Goal: Task Accomplishment & Management: Manage account settings

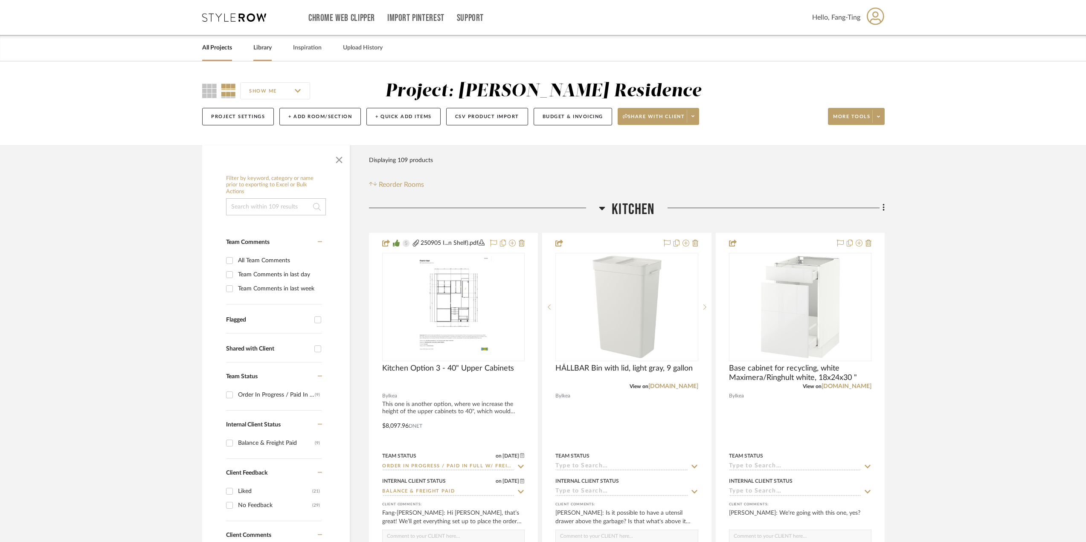
click at [255, 43] on link "Library" at bounding box center [262, 48] width 18 height 12
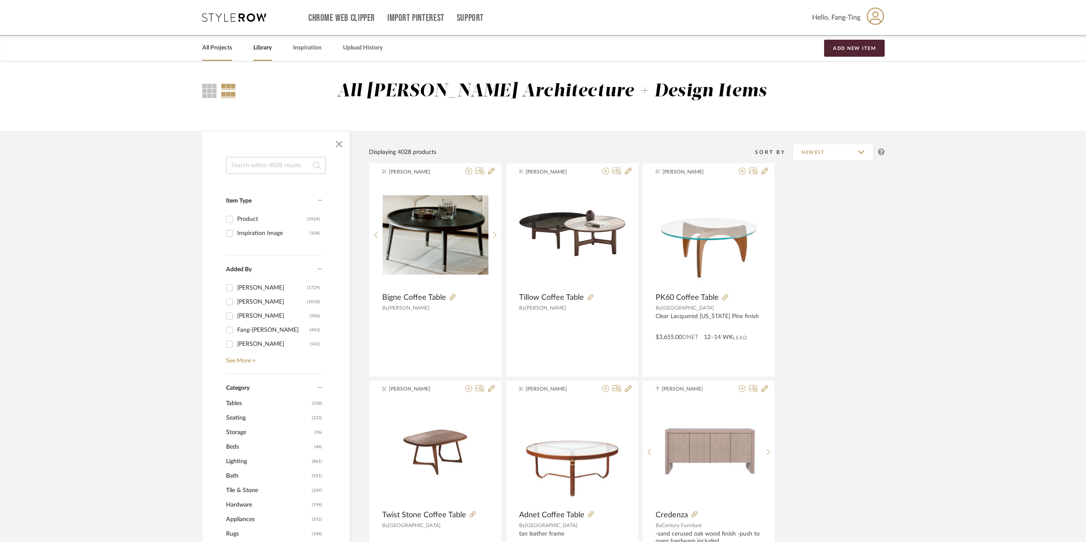
click at [223, 46] on link "All Projects" at bounding box center [217, 48] width 30 height 12
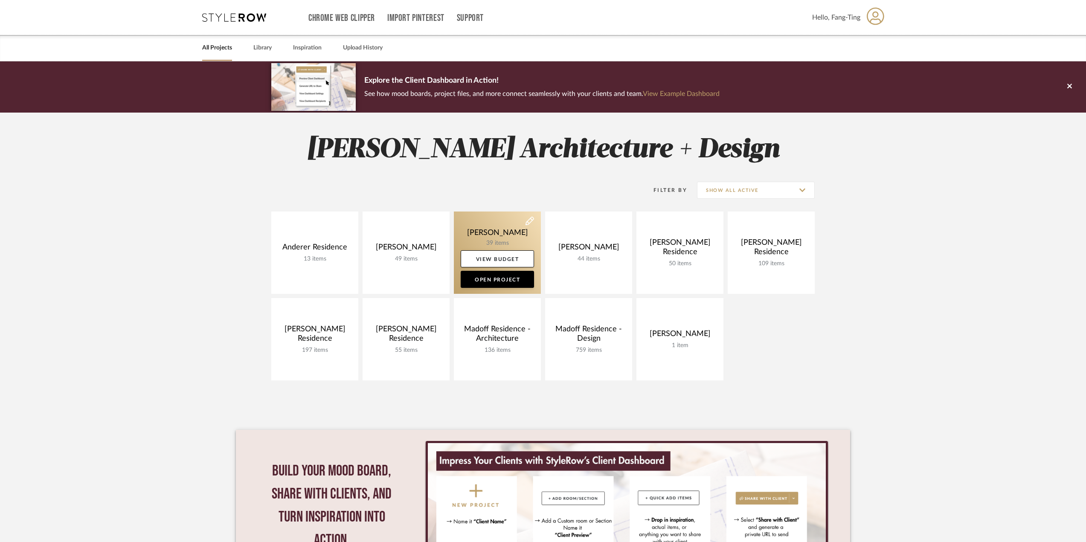
click at [510, 229] on link at bounding box center [497, 253] width 87 height 82
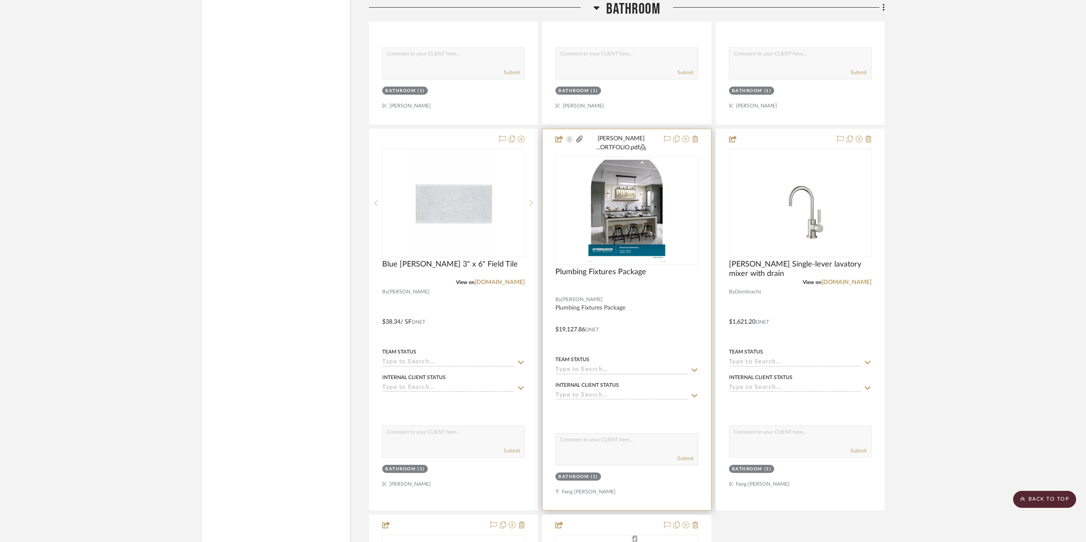
scroll to position [1748, 0]
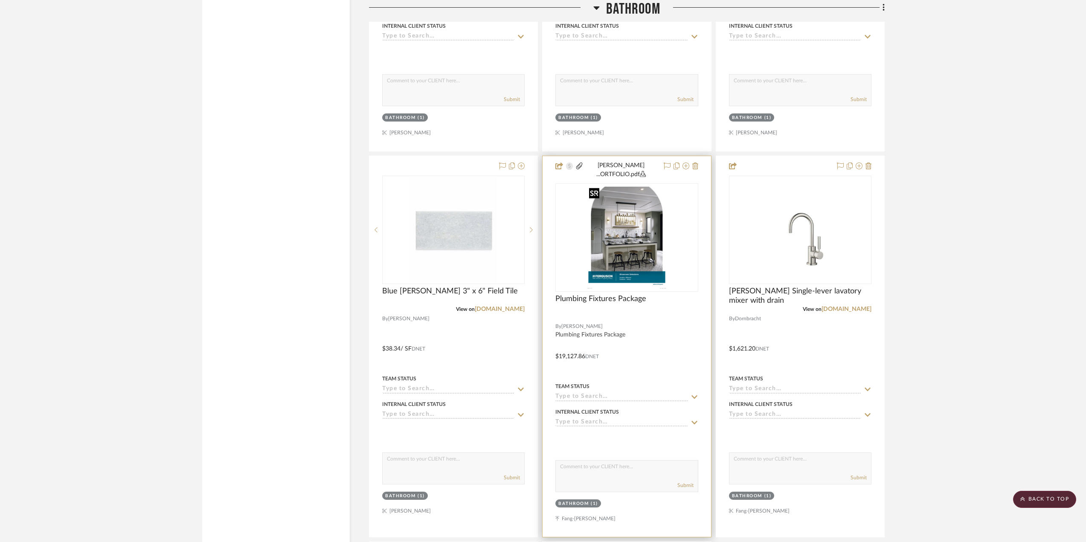
click at [616, 242] on img "0" at bounding box center [626, 237] width 82 height 107
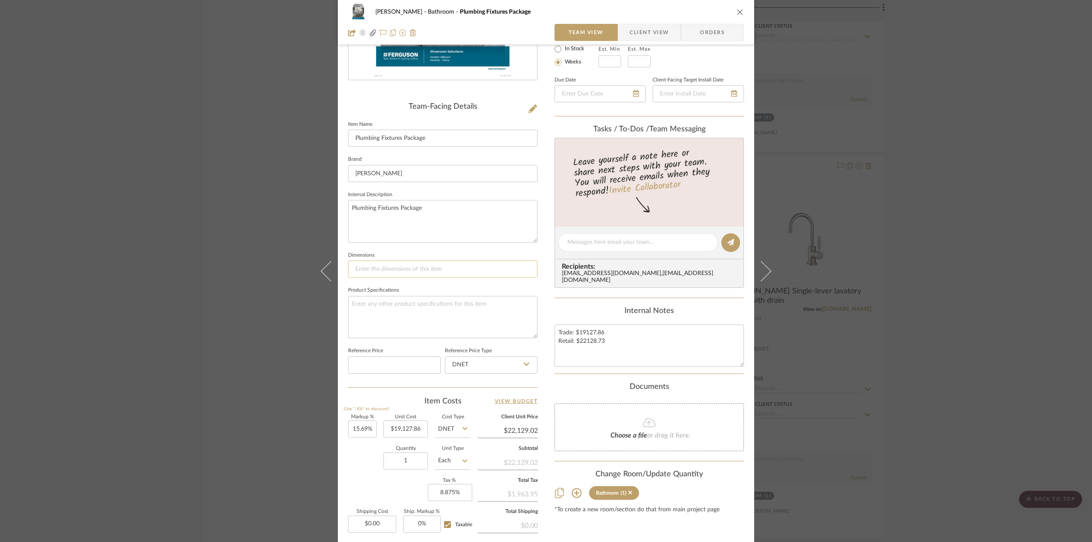
scroll to position [171, 0]
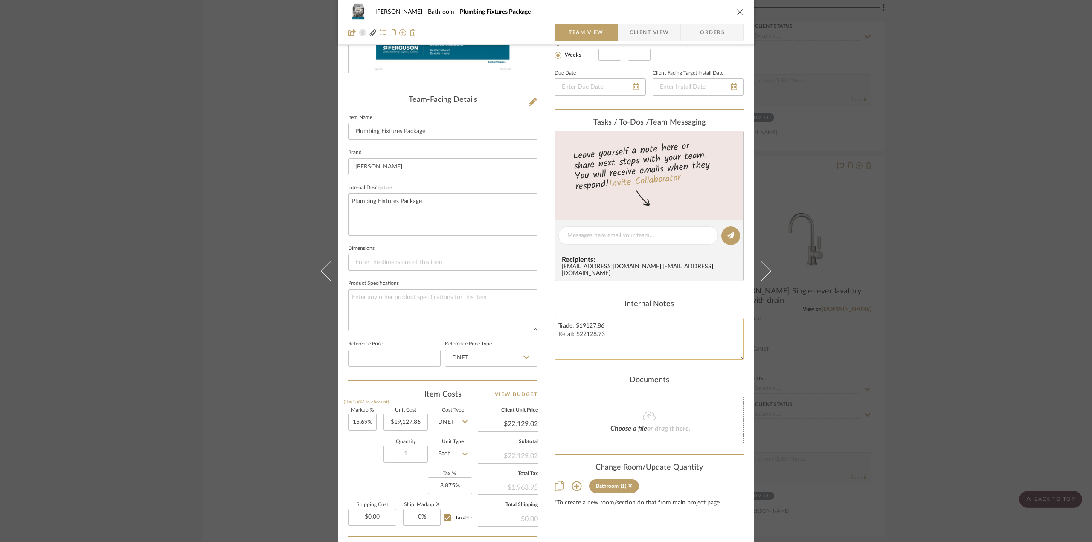
click at [606, 327] on textarea "Trade: $19127.86 Retail: $22128.73" at bounding box center [648, 339] width 189 height 42
type textarea "Trade: $19127.86 -> Retail: $22128.73"
click at [624, 321] on textarea "Trade: $19127.86 -> Retail: $22128.73" at bounding box center [648, 339] width 189 height 42
type textarea "Trade: $19127.86 -> $20334.64 Retail: $22128.73"
type input "19127.86"
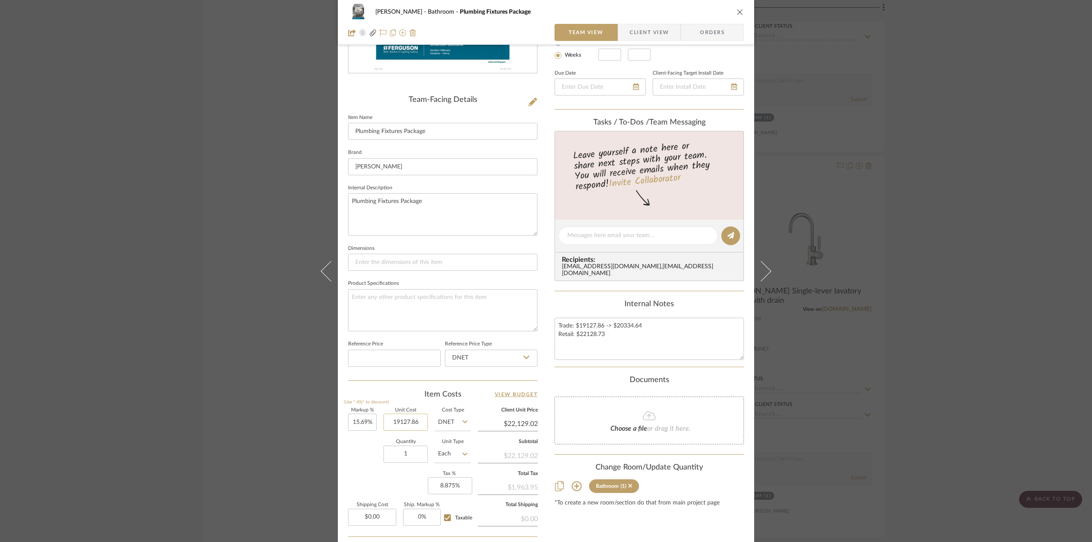
click at [402, 422] on input "19127.86" at bounding box center [405, 422] width 44 height 17
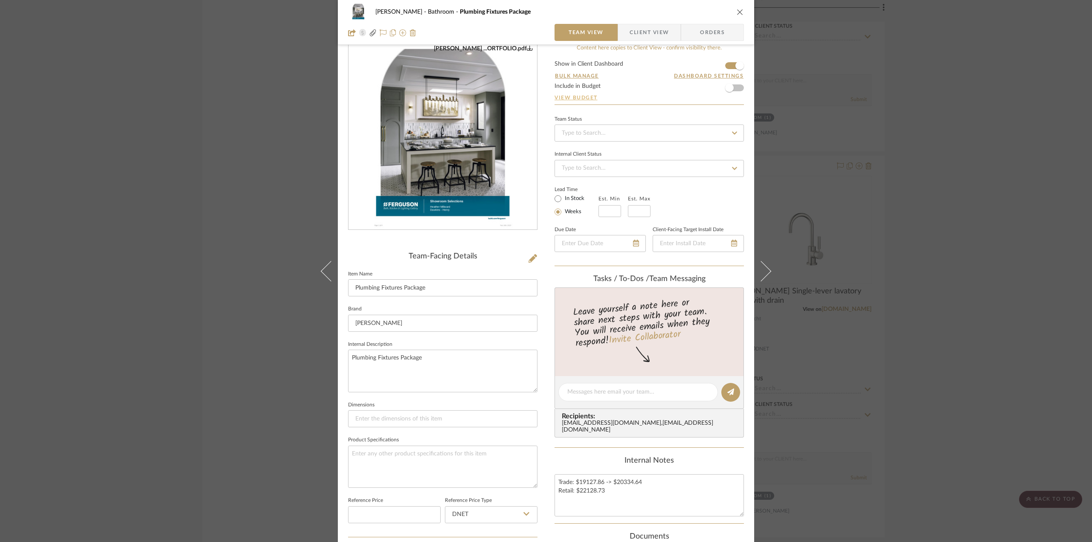
scroll to position [0, 0]
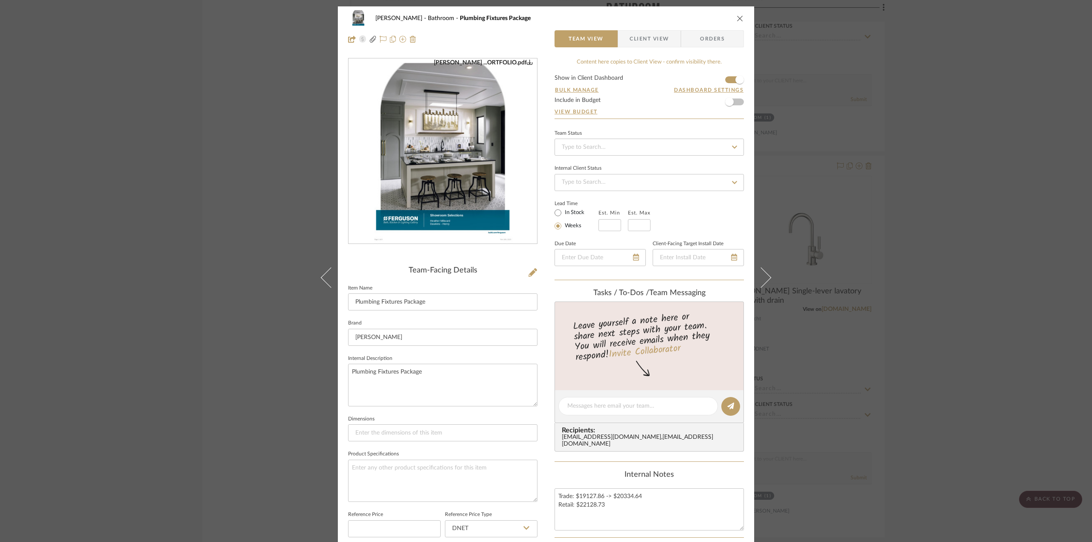
type input "$19,127.86"
click at [640, 39] on span "Client View" at bounding box center [648, 38] width 39 height 17
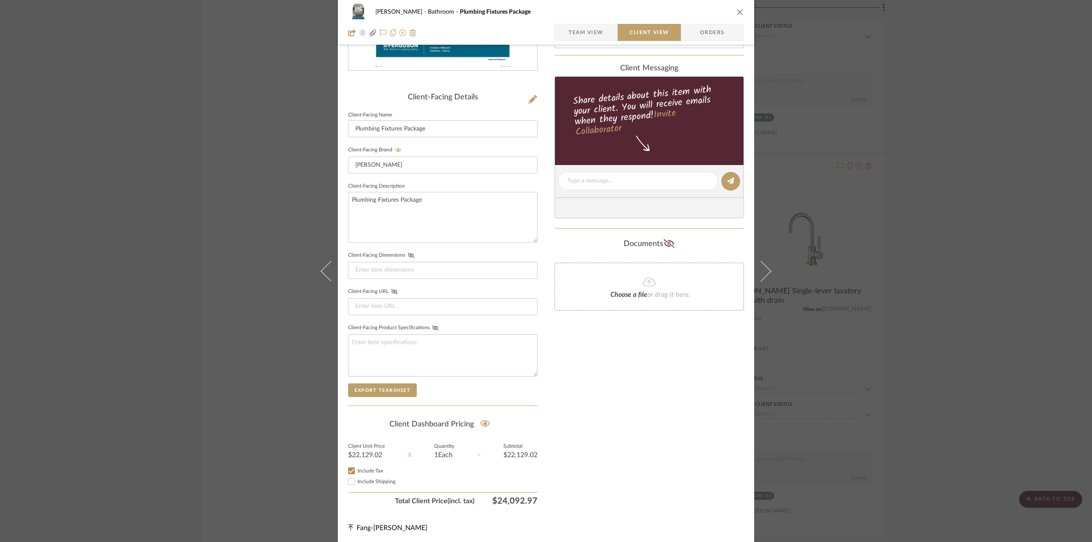
scroll to position [174, 0]
click at [482, 424] on icon at bounding box center [485, 422] width 10 height 6
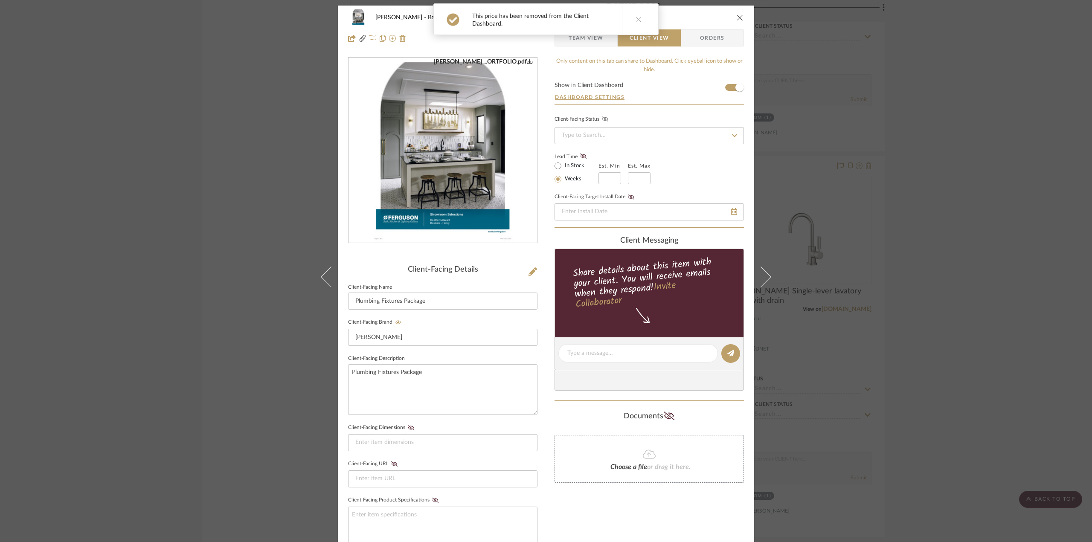
scroll to position [0, 0]
click at [572, 41] on span "Team View" at bounding box center [585, 38] width 35 height 17
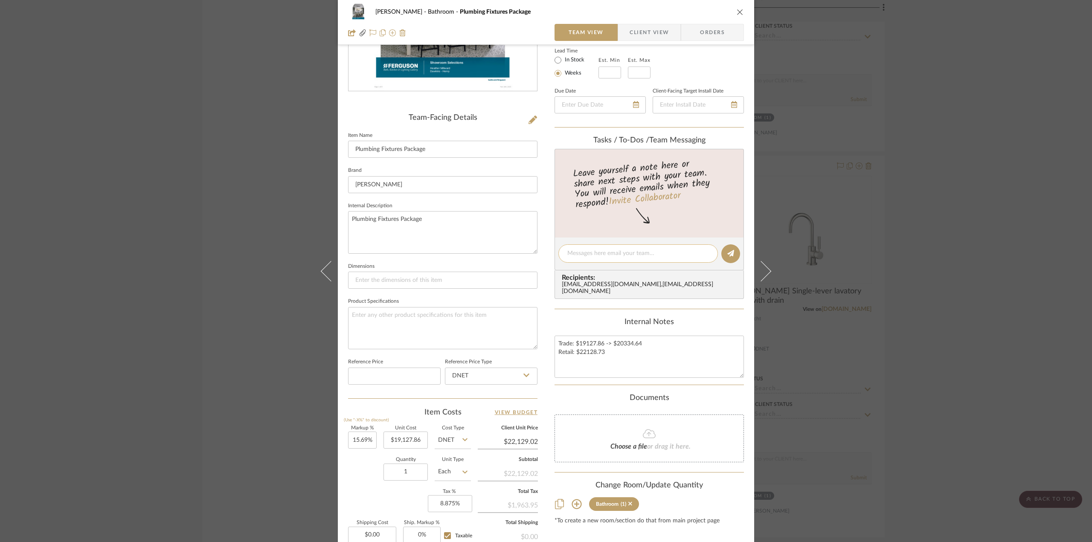
scroll to position [171, 0]
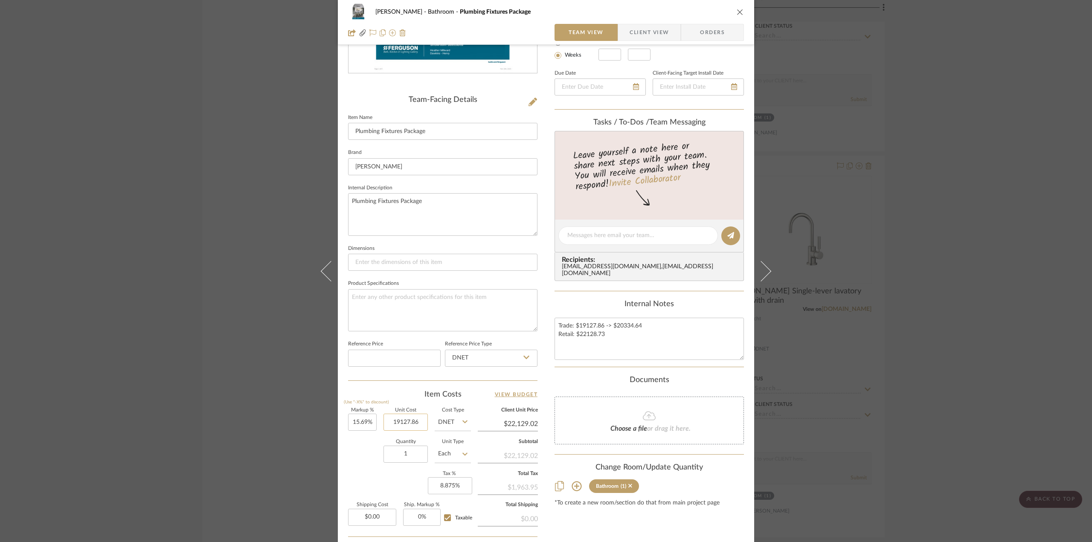
click at [402, 429] on input "19127.86" at bounding box center [405, 422] width 44 height 17
type input "$20,334.64"
click at [421, 308] on textarea at bounding box center [442, 310] width 189 height 42
type input "$23,525.15"
click at [943, 285] on div "[PERSON_NAME] Bathroom Plumbing Fixtures Package Team View Client View Orders […" at bounding box center [546, 271] width 1092 height 542
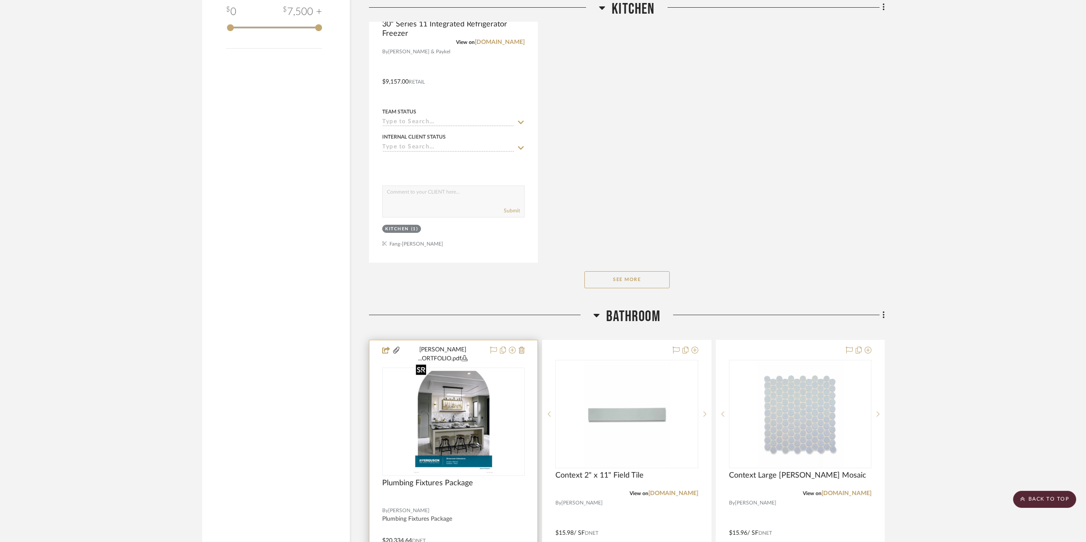
scroll to position [1237, 0]
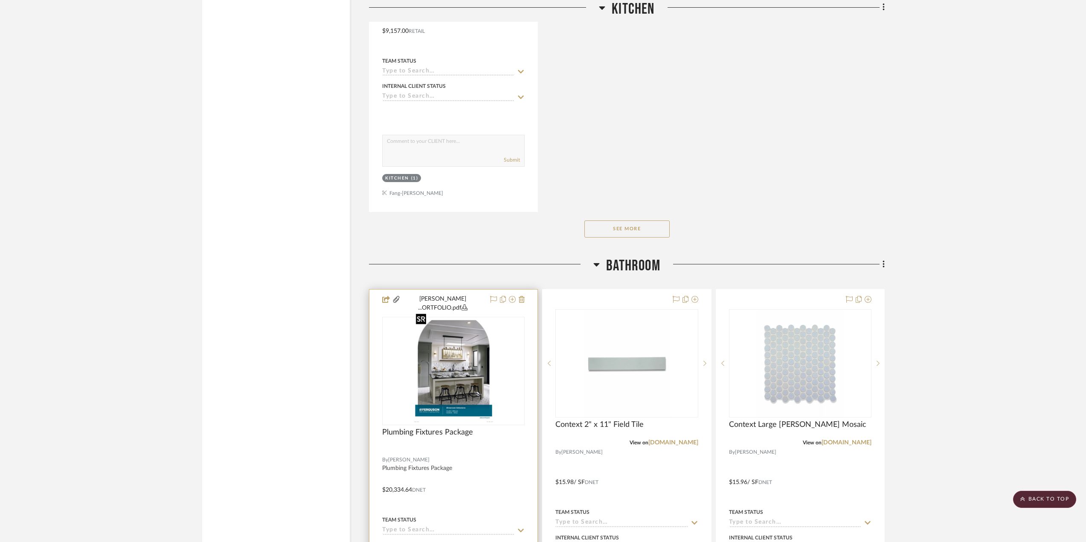
click at [468, 355] on img "0" at bounding box center [453, 371] width 82 height 107
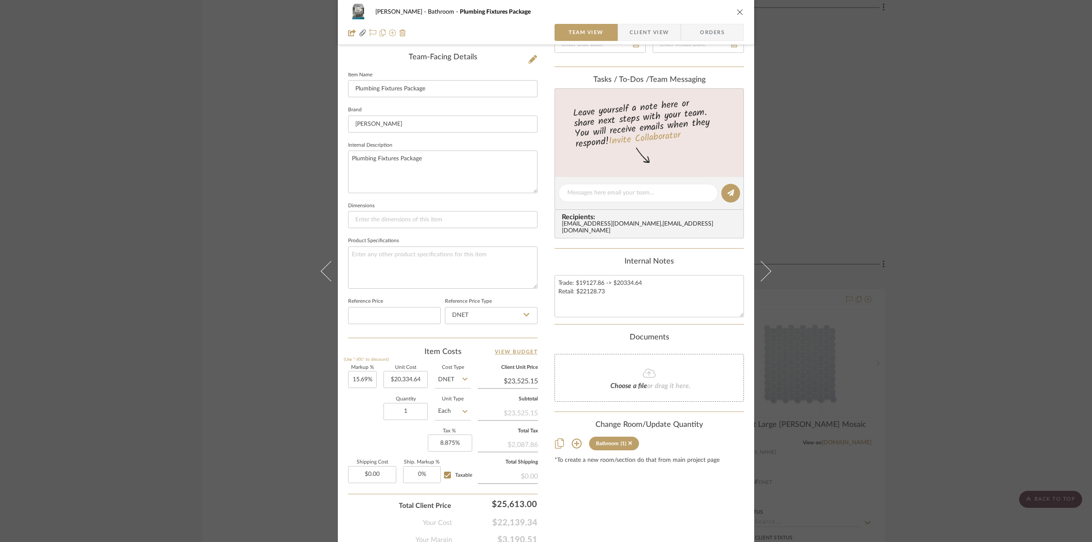
scroll to position [250, 0]
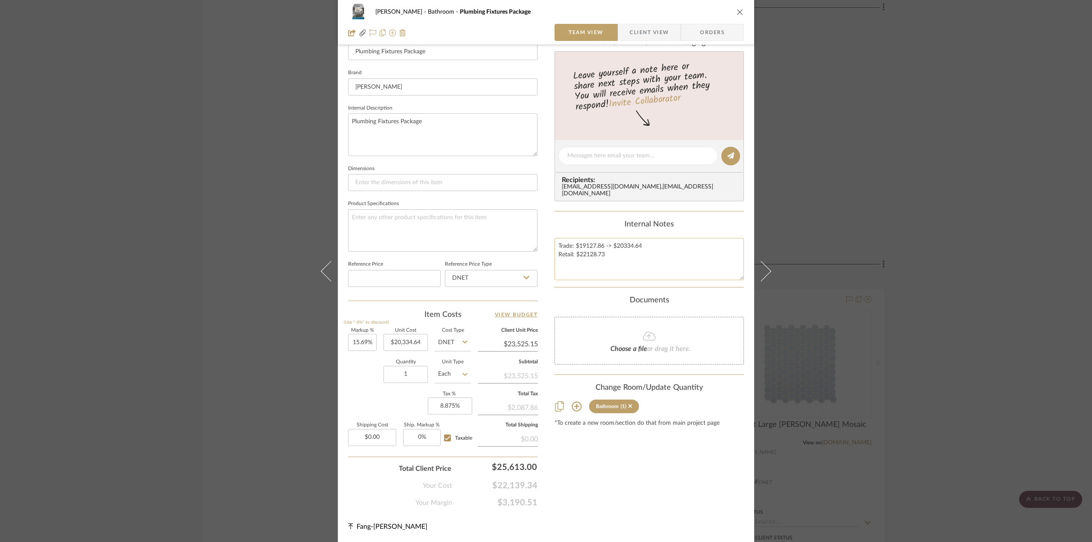
click at [642, 247] on textarea "Trade: $19127.86 -> $20334.64 Retail: $22128.73" at bounding box center [648, 259] width 189 height 42
click at [640, 255] on textarea "Trade: $19127.86 -> $20334.64 (9/26) Retail: $22128.73" at bounding box center [648, 259] width 189 height 42
type textarea "Trade: $19127.86 -> $20334.64 (9/26) Retail: $22128.73 ->"
click at [948, 332] on div "[PERSON_NAME] Bathroom Plumbing Fixtures Package Team View Client View Orders […" at bounding box center [546, 271] width 1092 height 542
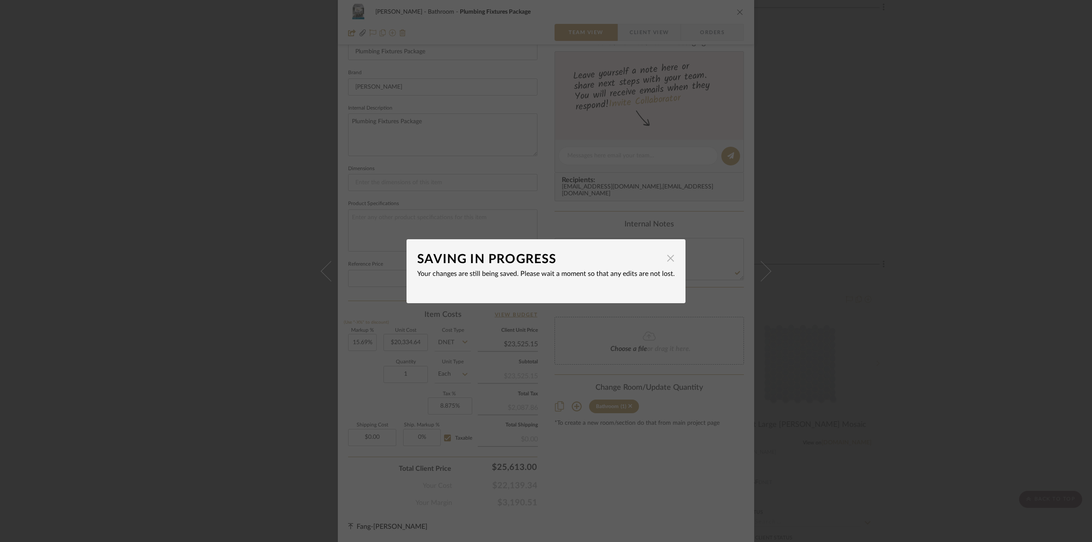
click at [669, 256] on span "button" at bounding box center [670, 258] width 17 height 17
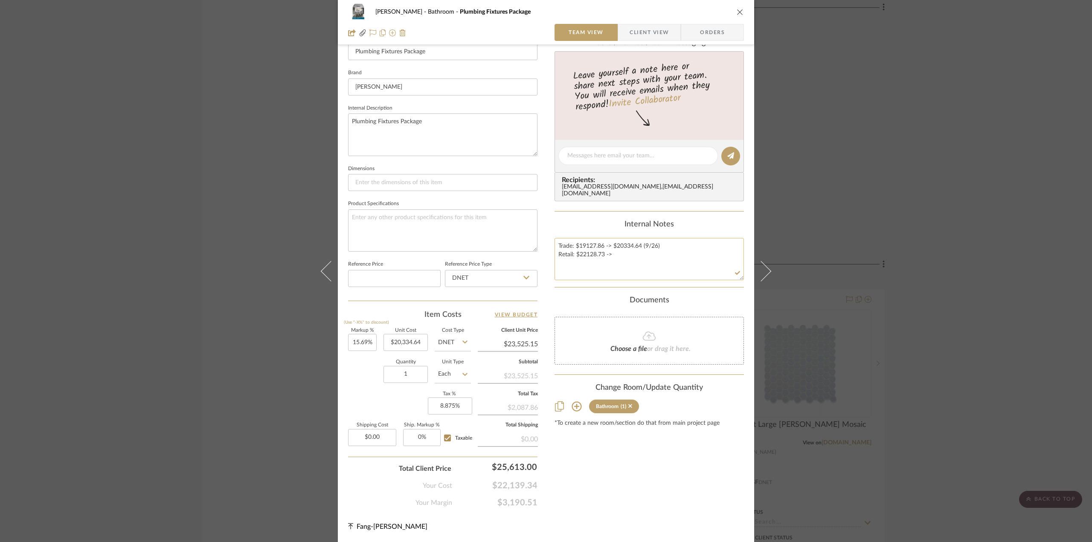
click at [649, 256] on textarea "Trade: $19127.86 -> $20334.64 (9/26) Retail: $22128.73 ->" at bounding box center [648, 259] width 189 height 42
click at [1009, 356] on div "[PERSON_NAME] Bathroom Plumbing Fixtures Package Team View Client View Orders […" at bounding box center [546, 271] width 1092 height 542
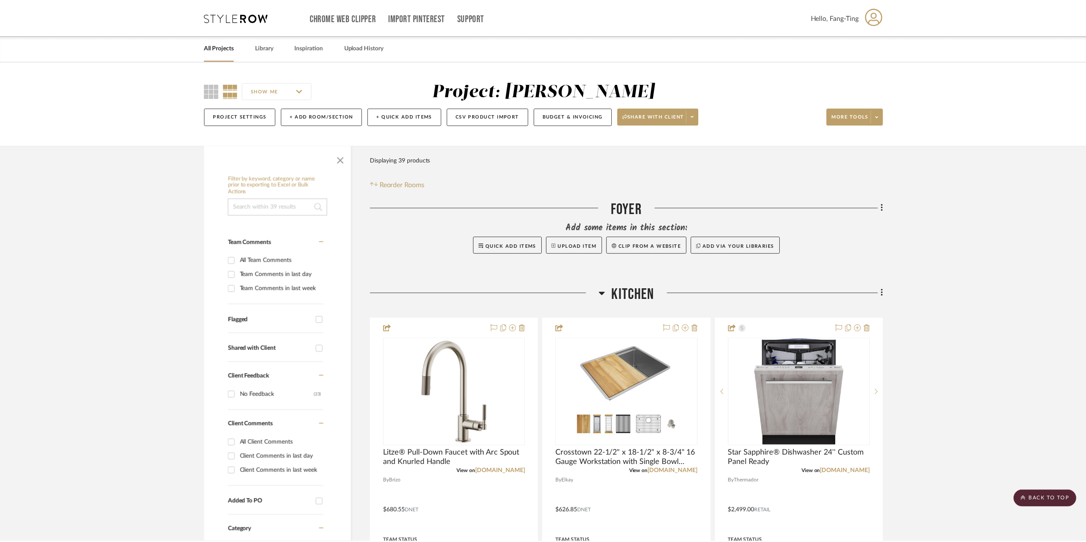
scroll to position [1237, 0]
